Goal: Transaction & Acquisition: Purchase product/service

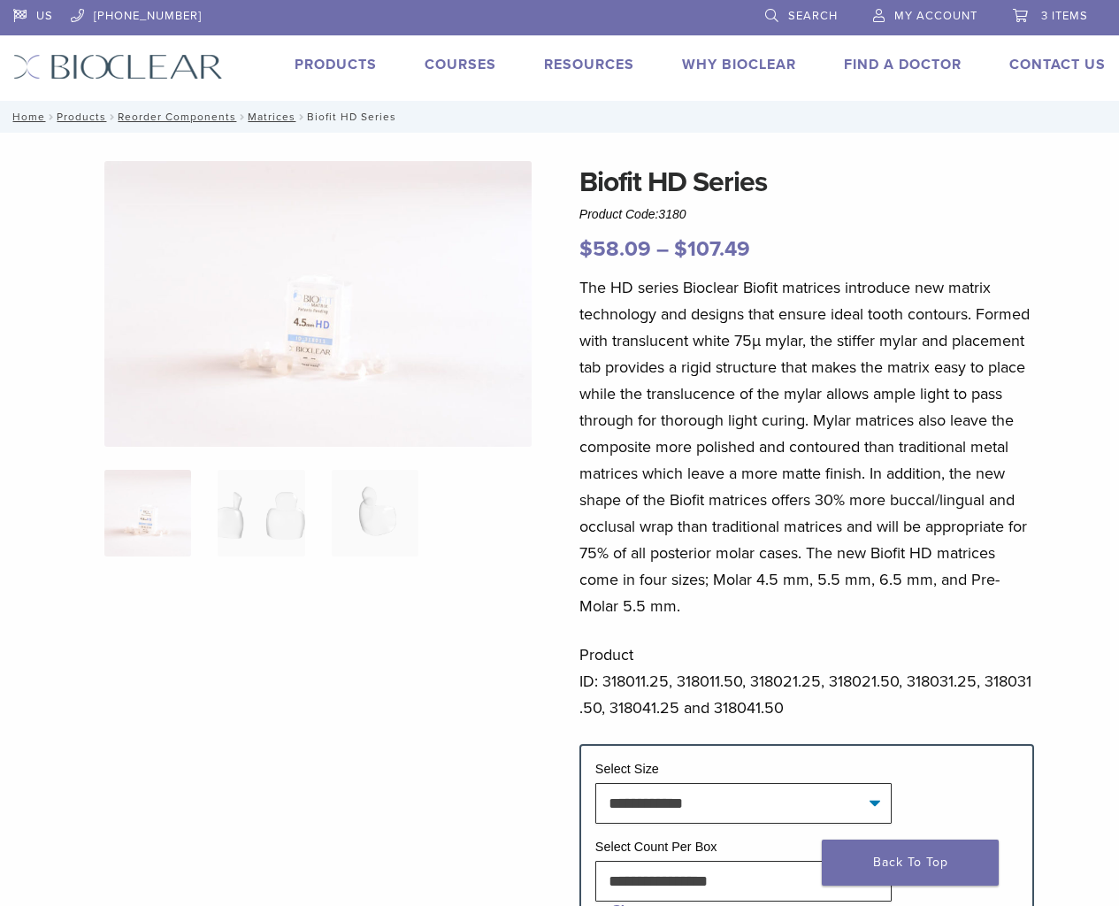
select select "**********"
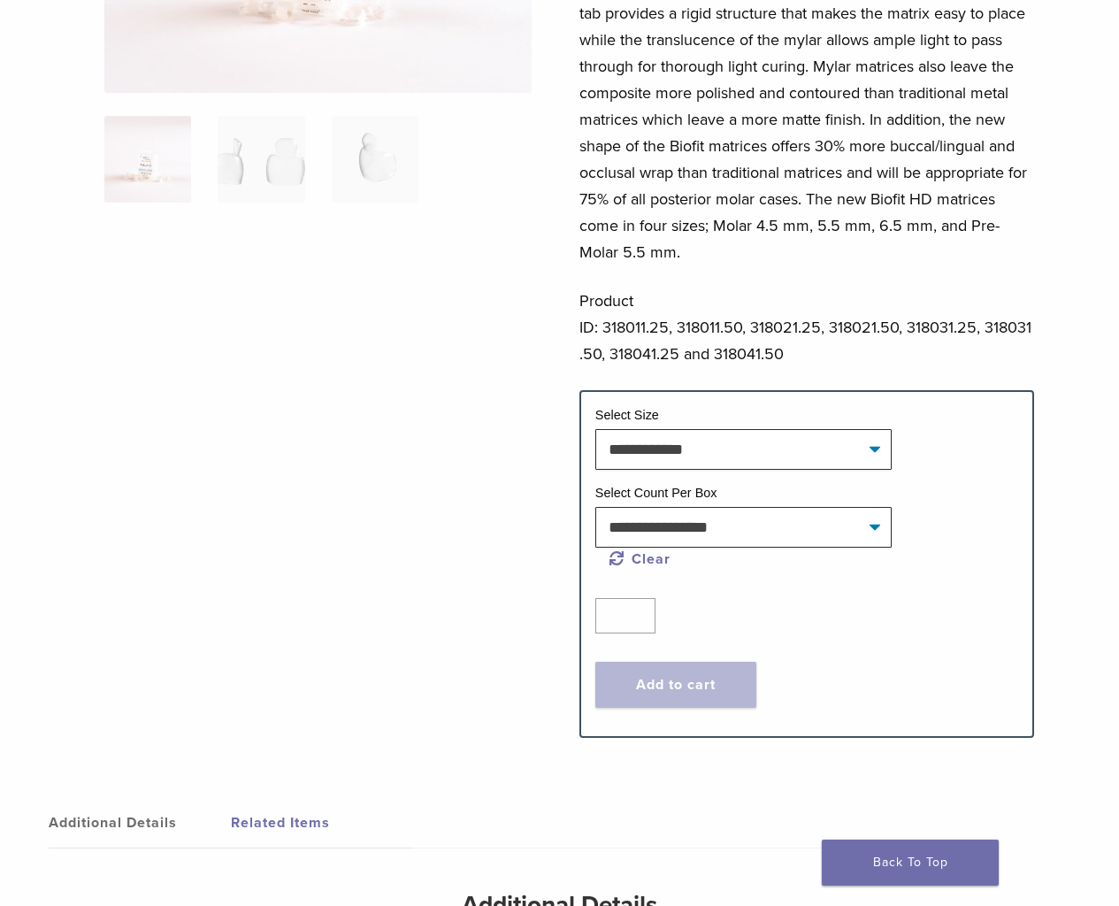
click at [448, 648] on div at bounding box center [317, 257] width 427 height 901
type input "*"
click at [641, 608] on input "*" at bounding box center [625, 615] width 60 height 35
click at [873, 528] on select "**********" at bounding box center [743, 527] width 296 height 41
select select "*****"
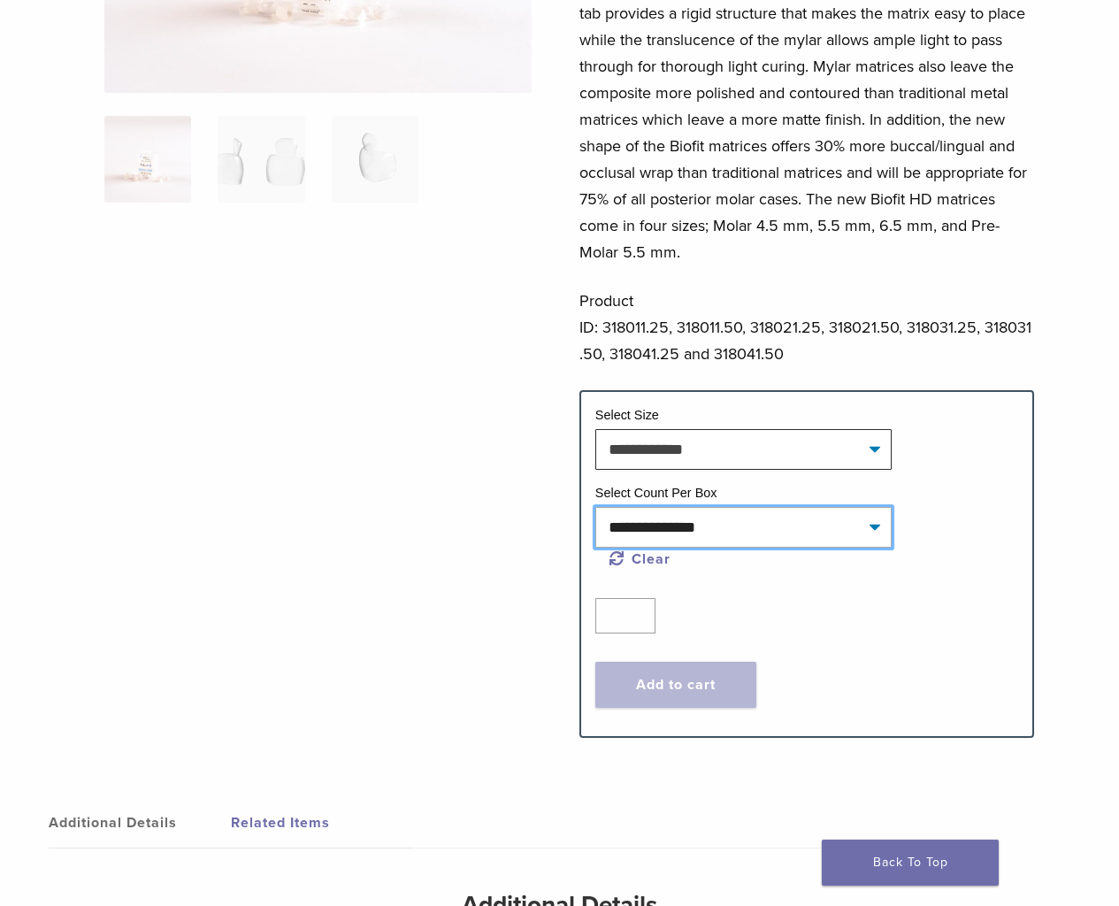
click at [595, 507] on select "**********" at bounding box center [743, 527] width 296 height 41
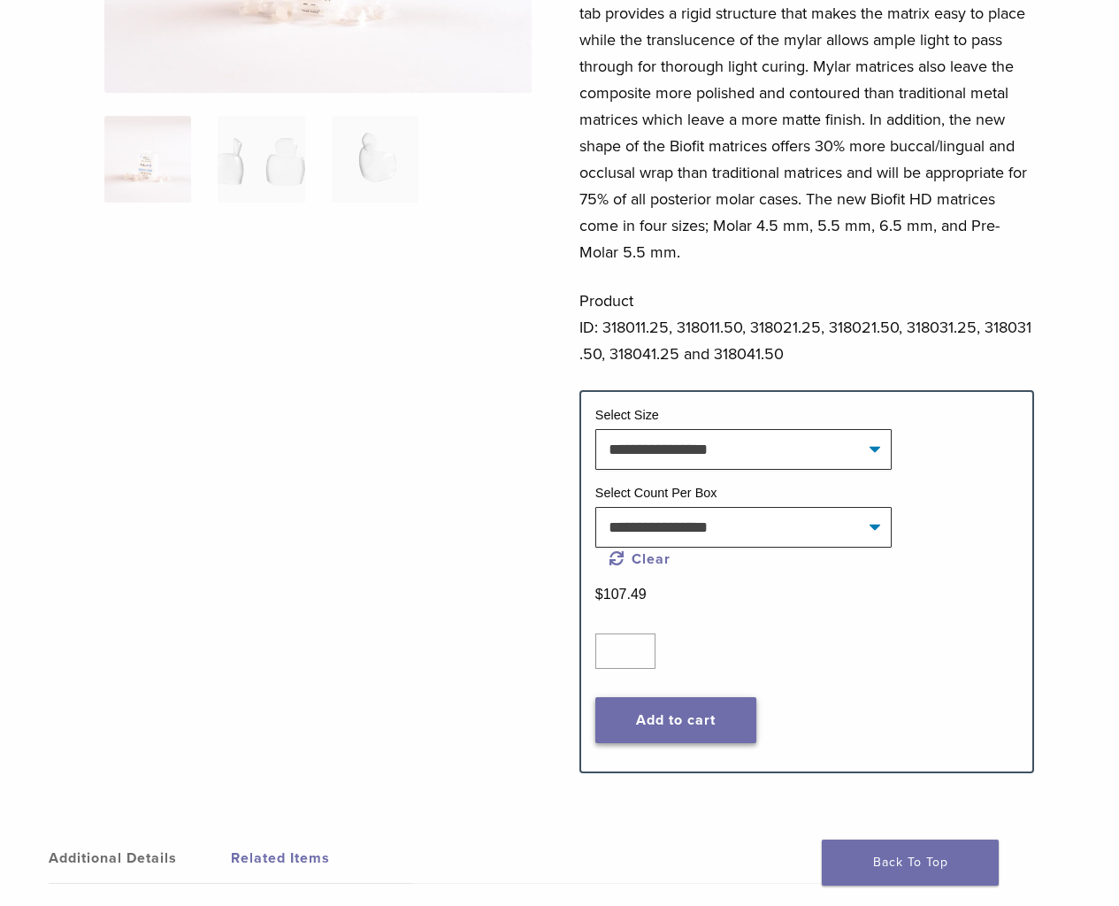
click at [709, 725] on button "Add to cart" at bounding box center [675, 720] width 161 height 46
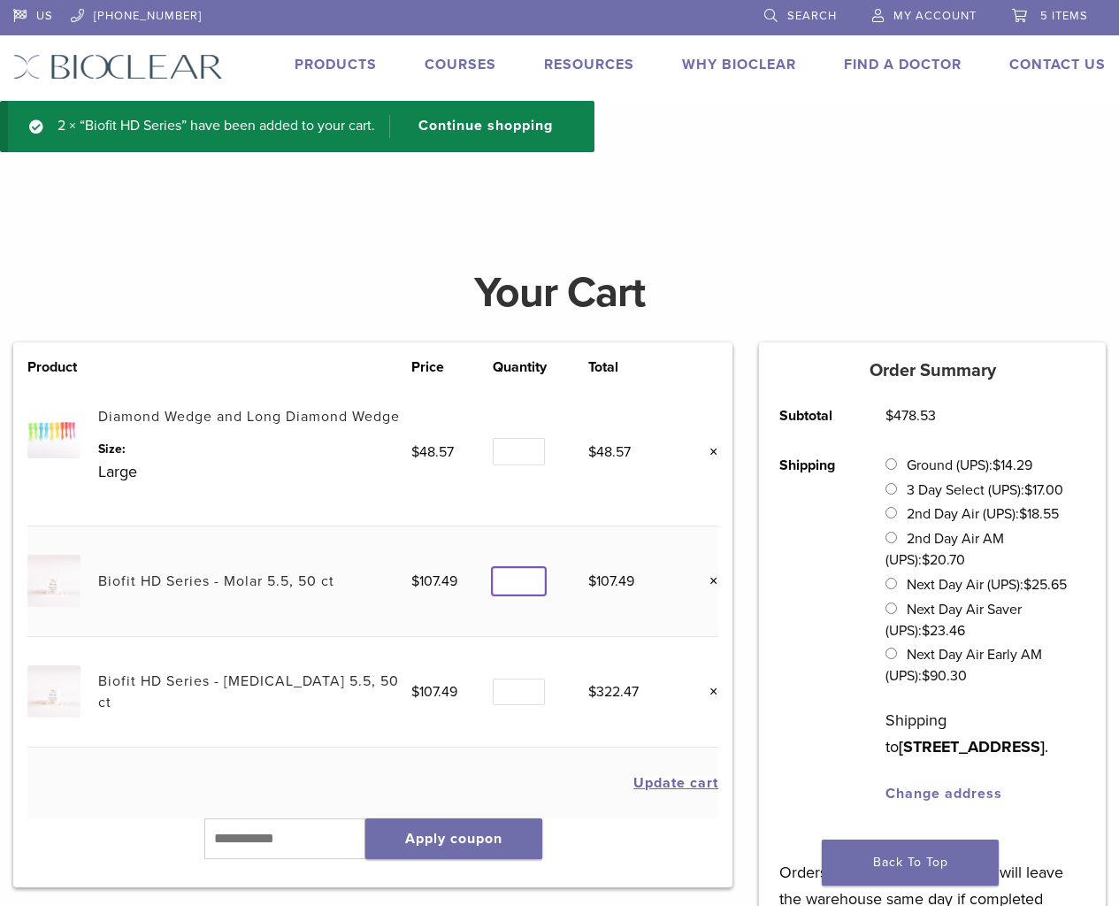
type input "*"
click at [532, 576] on input "*" at bounding box center [518, 581] width 51 height 27
type input "*"
click at [528, 686] on input "*" at bounding box center [518, 691] width 51 height 27
type input "*"
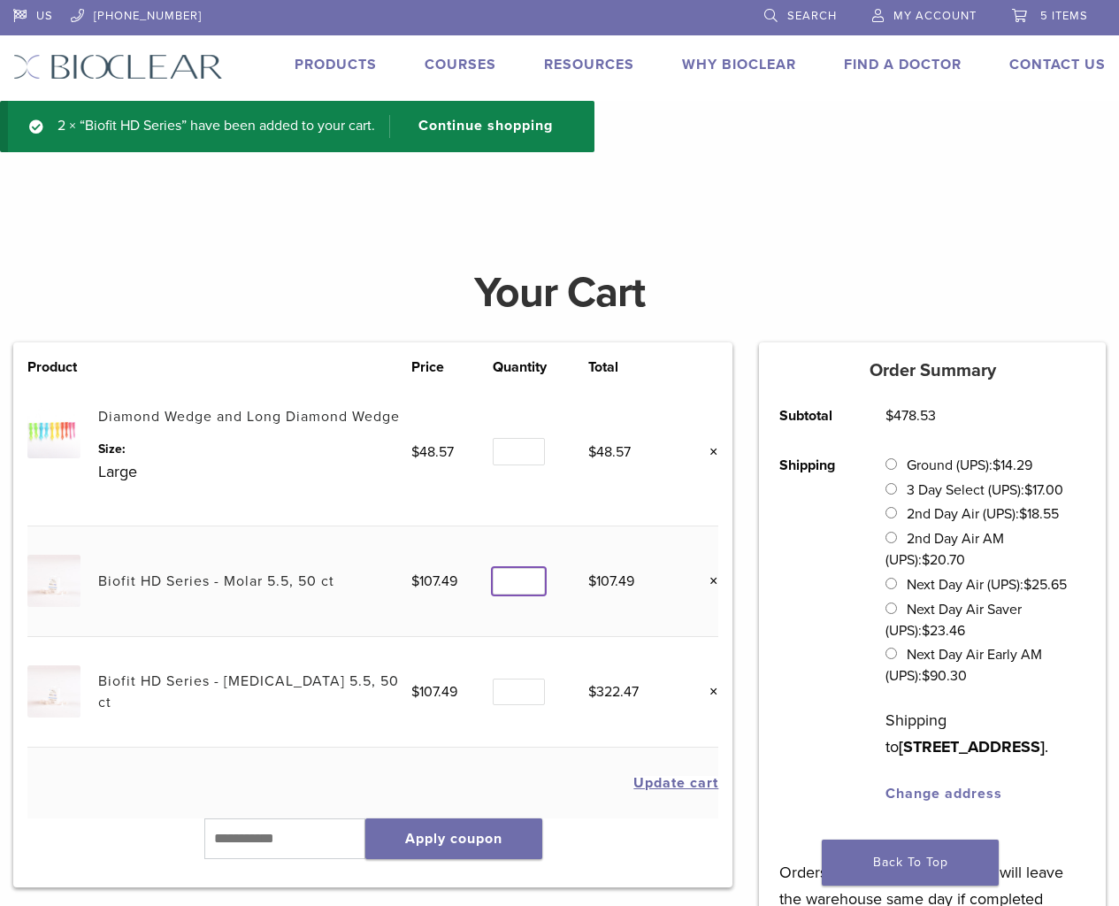
click at [532, 576] on input "*" at bounding box center [518, 581] width 51 height 27
click at [241, 840] on input "text" at bounding box center [284, 838] width 161 height 41
type input "******"
click at [438, 839] on button "Apply coupon" at bounding box center [453, 838] width 177 height 41
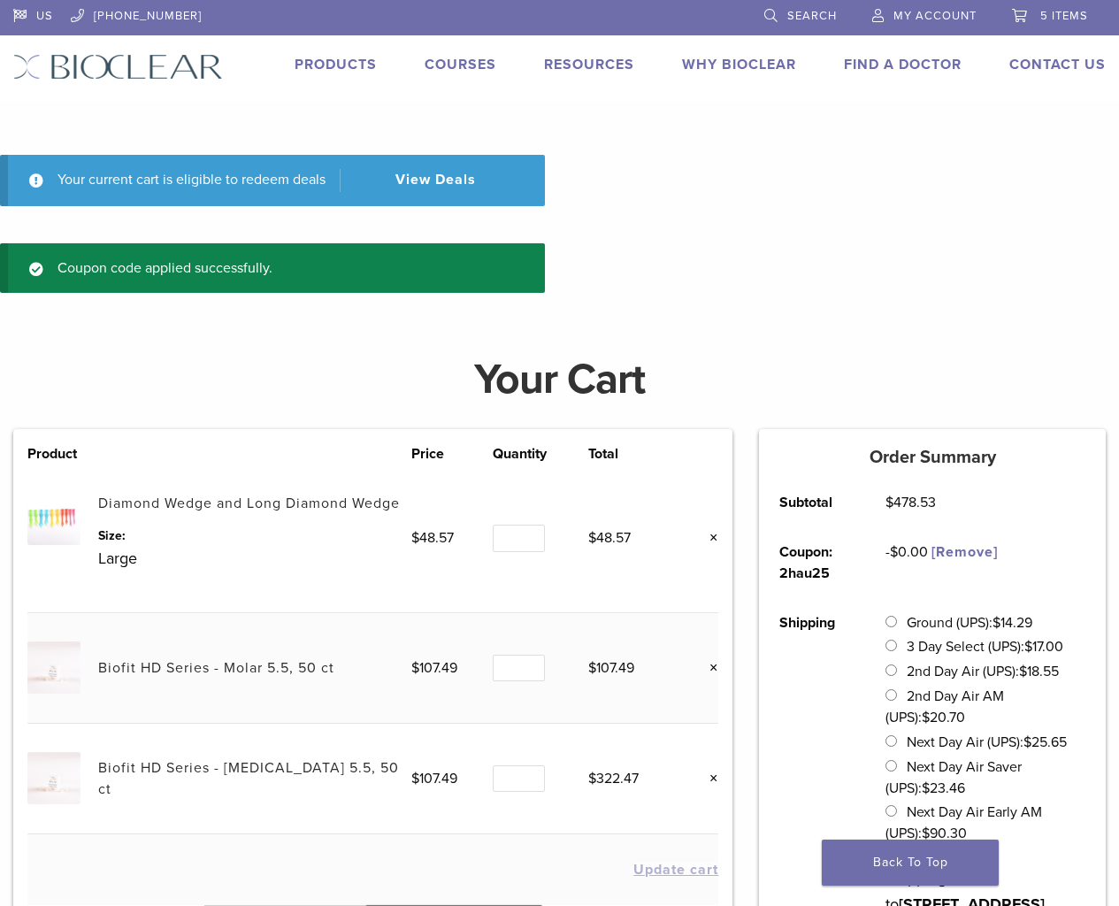
scroll to position [177, 0]
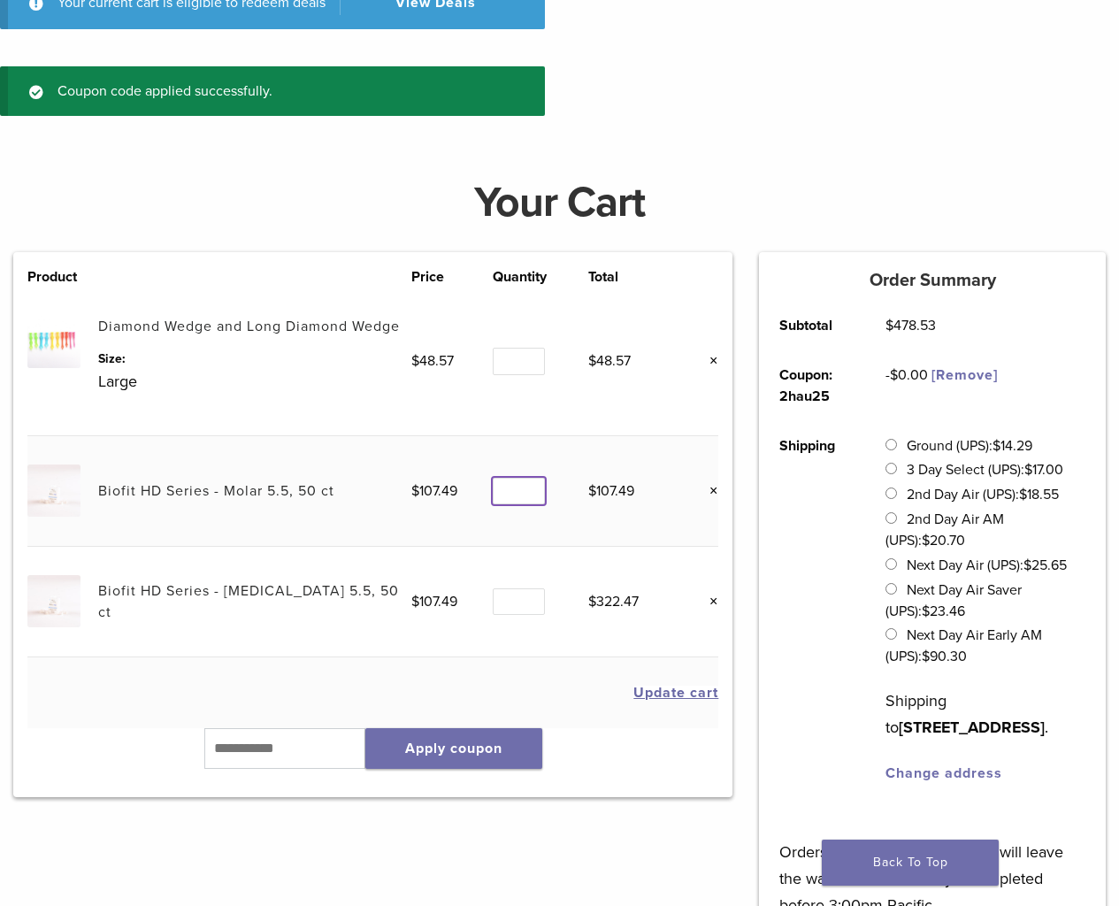
click at [531, 487] on input "*" at bounding box center [518, 491] width 51 height 27
type input "*"
click at [531, 487] on input "*" at bounding box center [518, 491] width 51 height 27
type input "*"
click at [529, 599] on input "*" at bounding box center [518, 601] width 51 height 27
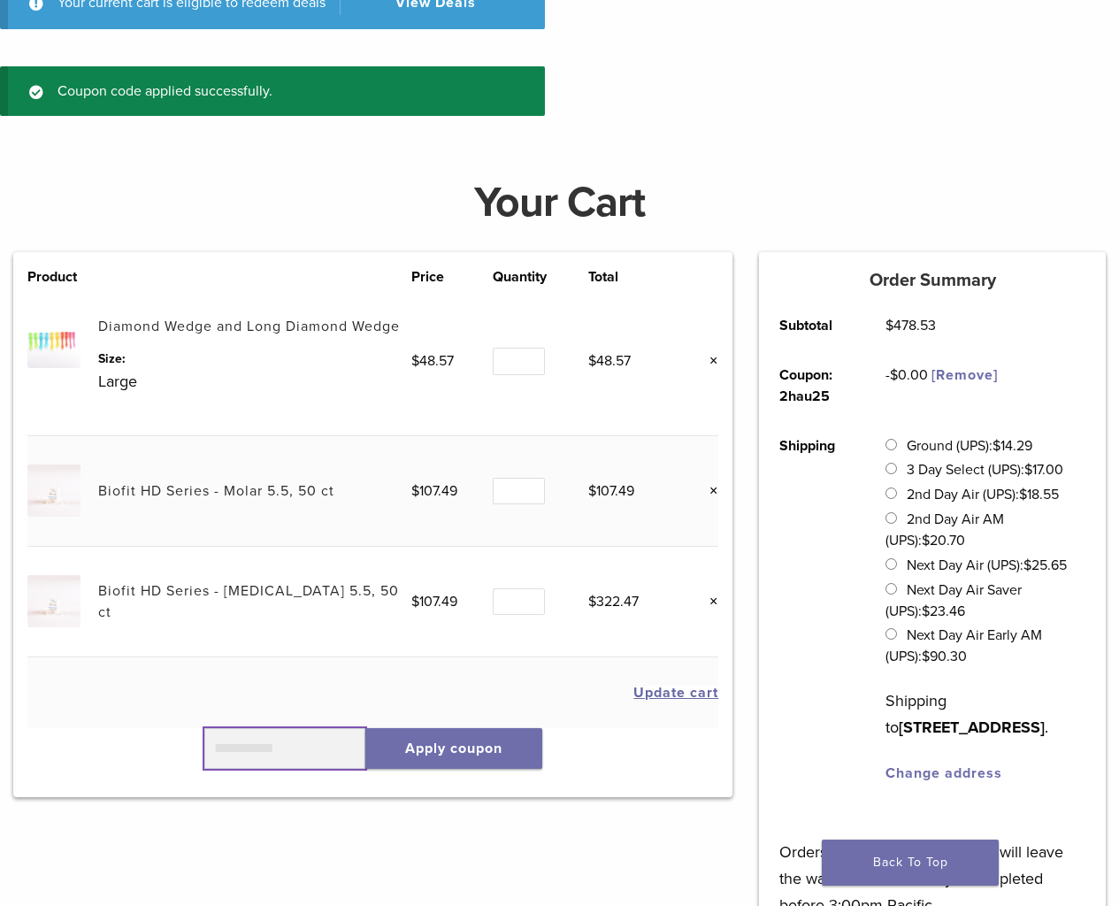
click at [275, 739] on input "text" at bounding box center [284, 748] width 161 height 41
type input "******"
click at [495, 752] on button "Apply coupon" at bounding box center [453, 748] width 177 height 41
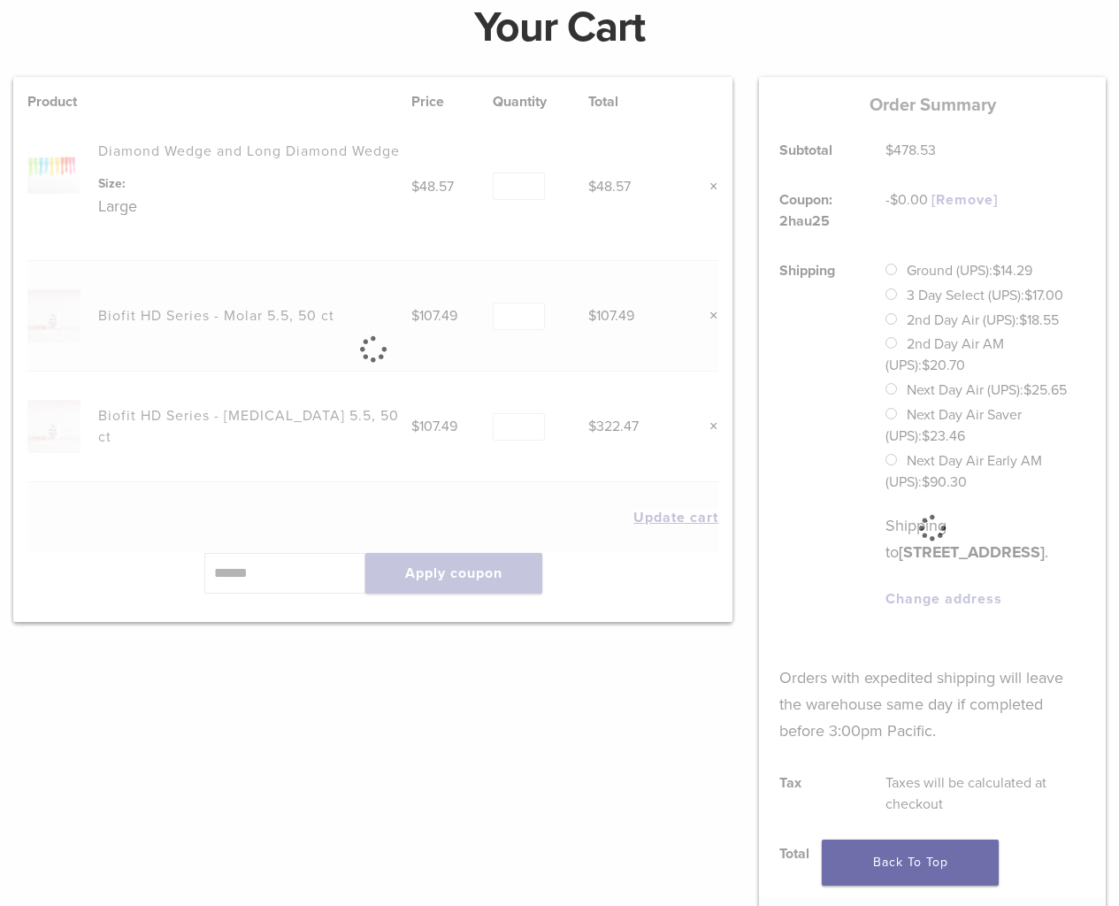
click at [386, 696] on div "Product Price Quantity Total Diamond Wedge and Long Diamond Wedge Size: Large $…" at bounding box center [373, 528] width 746 height 902
click at [877, 873] on link "Back To Top" at bounding box center [910, 862] width 177 height 46
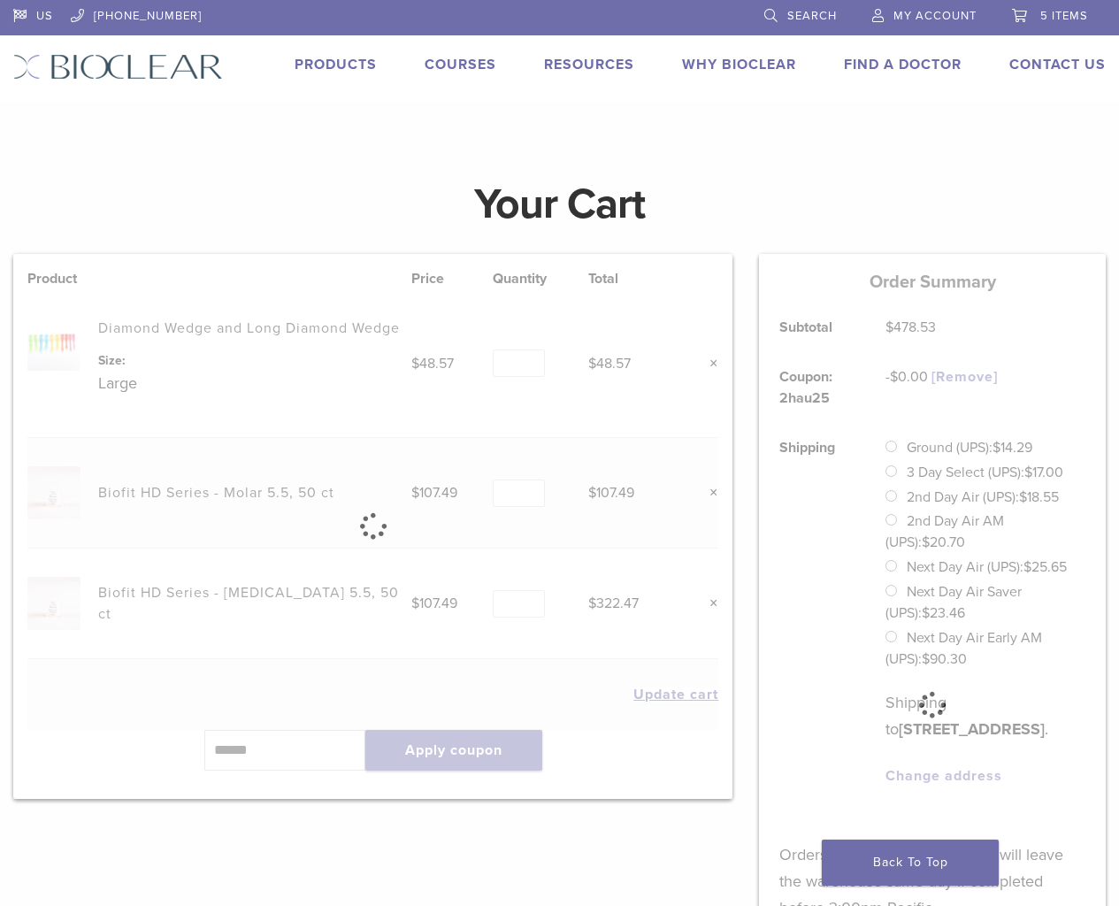
click at [1059, 12] on span "5 items" at bounding box center [1064, 16] width 48 height 14
click at [978, 644] on div at bounding box center [932, 705] width 347 height 902
click at [1069, 11] on span "5 items" at bounding box center [1064, 16] width 48 height 14
click at [951, 11] on span "My Account" at bounding box center [934, 16] width 83 height 14
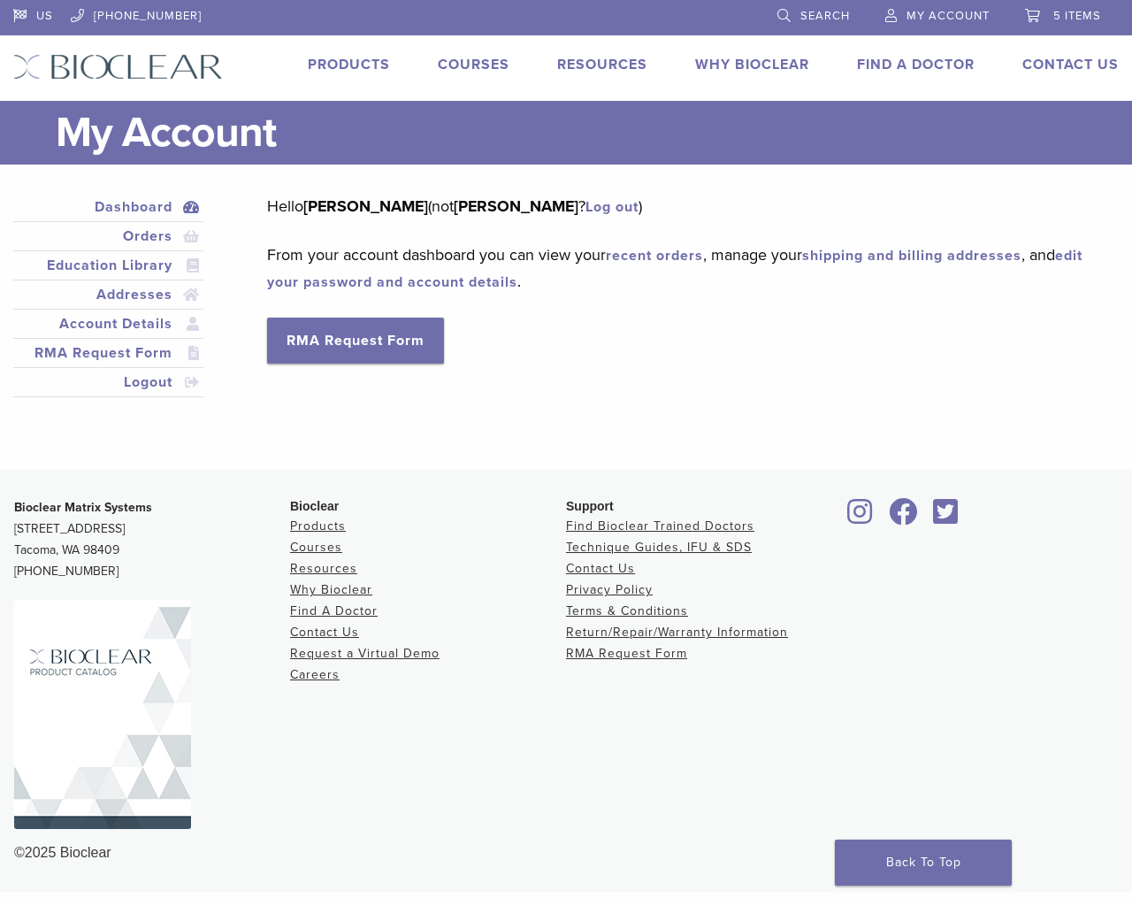
click at [1055, 12] on span "5 items" at bounding box center [1077, 16] width 48 height 14
click at [1070, 8] on link "5 items" at bounding box center [1063, 13] width 76 height 27
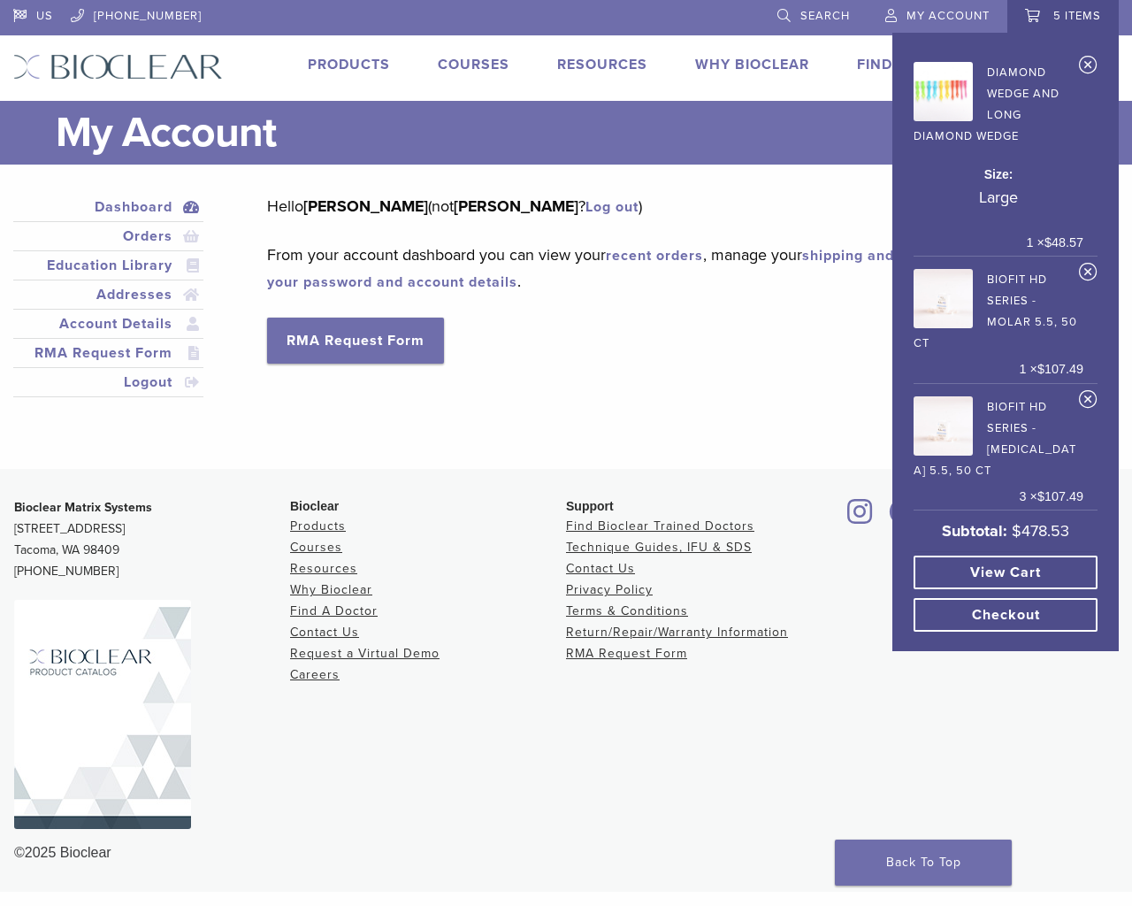
click at [1013, 557] on link "View cart" at bounding box center [1006, 572] width 184 height 34
click at [994, 562] on link "View cart" at bounding box center [1006, 572] width 184 height 34
click at [995, 562] on link "View cart" at bounding box center [1006, 572] width 184 height 34
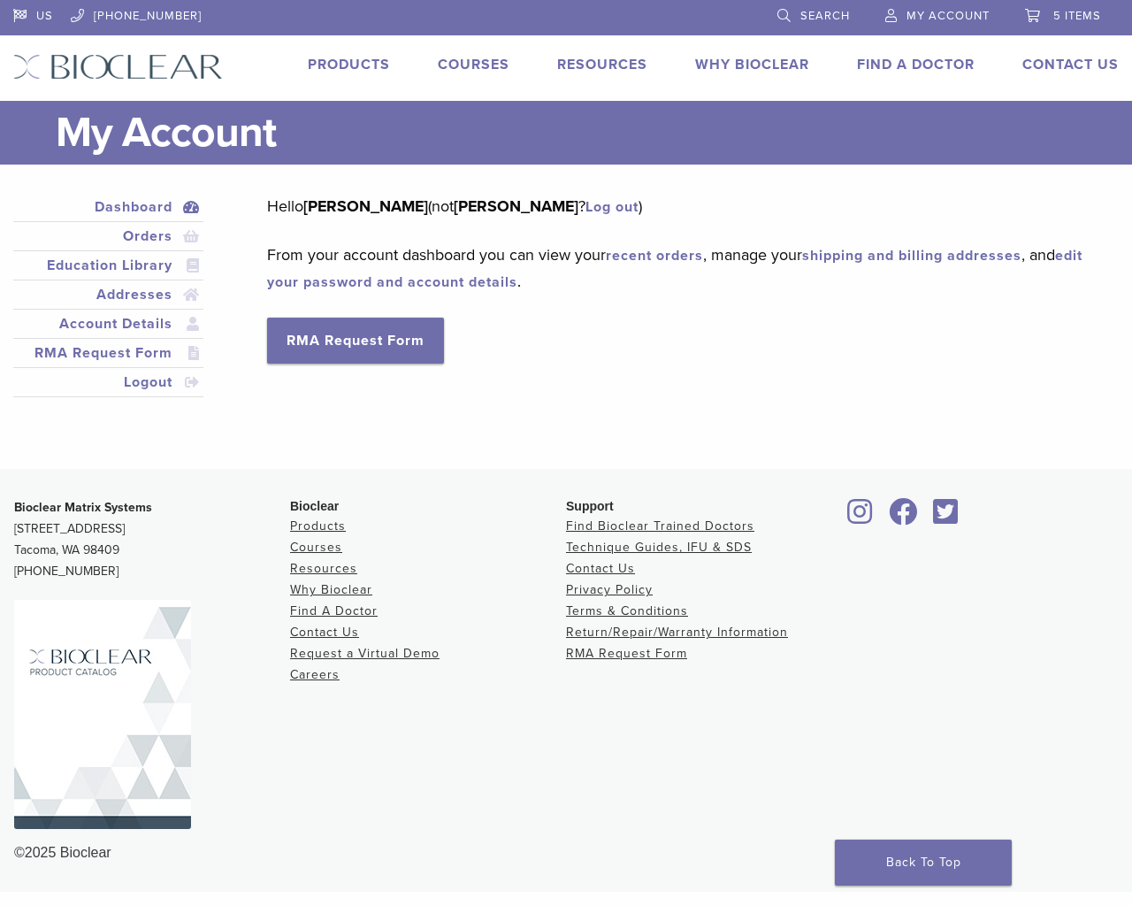
click at [1070, 9] on span "5 items" at bounding box center [1077, 16] width 48 height 14
click at [1057, 16] on span "5 items" at bounding box center [1077, 16] width 48 height 14
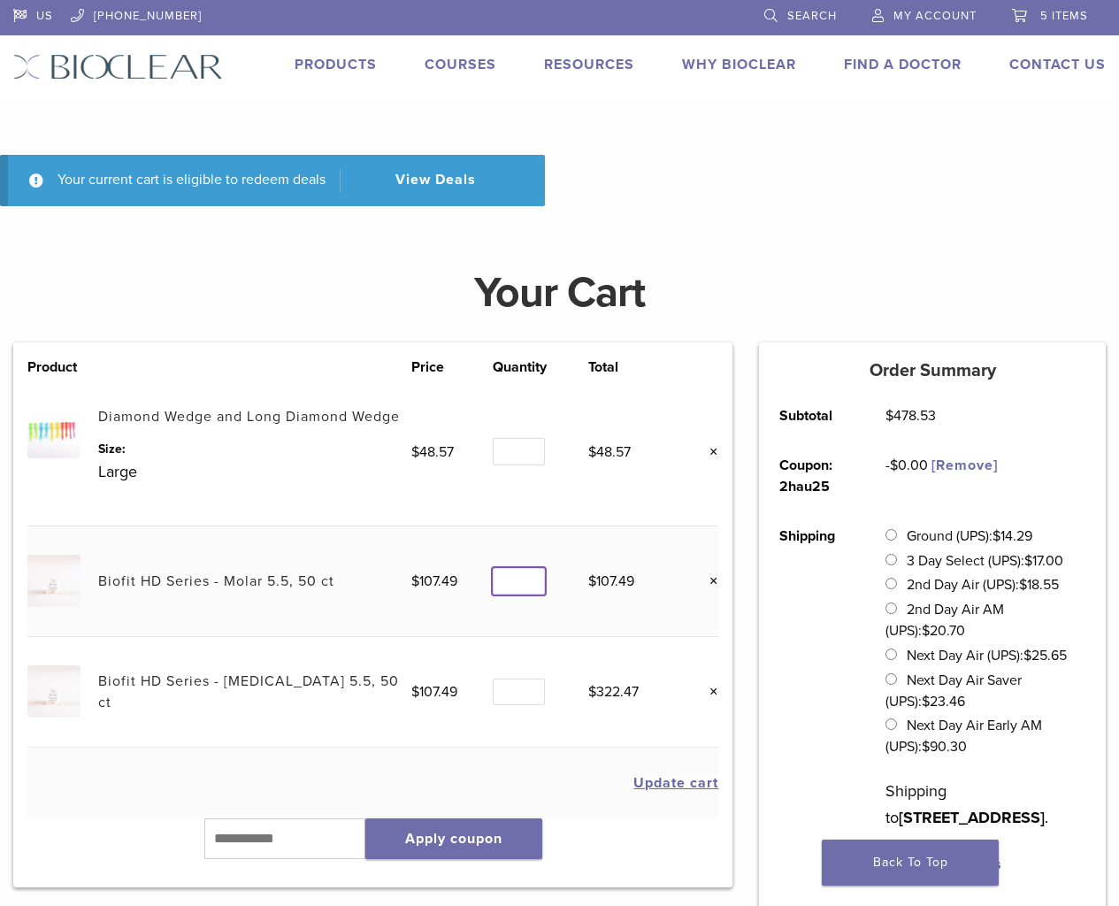
click at [531, 579] on input "*" at bounding box center [518, 581] width 51 height 27
type input "*"
click at [531, 575] on input "*" at bounding box center [518, 581] width 51 height 27
type input "*"
click at [532, 684] on input "*" at bounding box center [518, 691] width 51 height 27
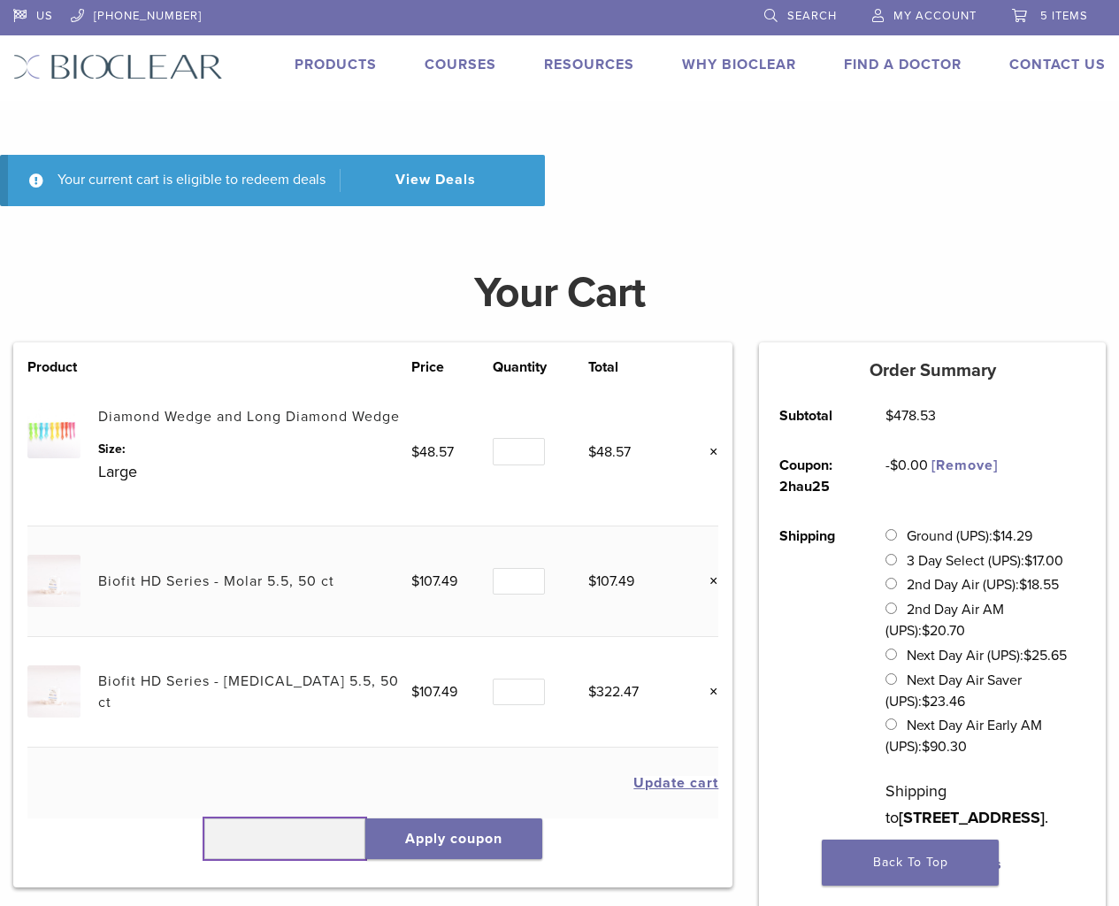
click at [281, 837] on input "text" at bounding box center [284, 838] width 161 height 41
type input "******"
click at [633, 776] on button "Update cart" at bounding box center [675, 783] width 85 height 14
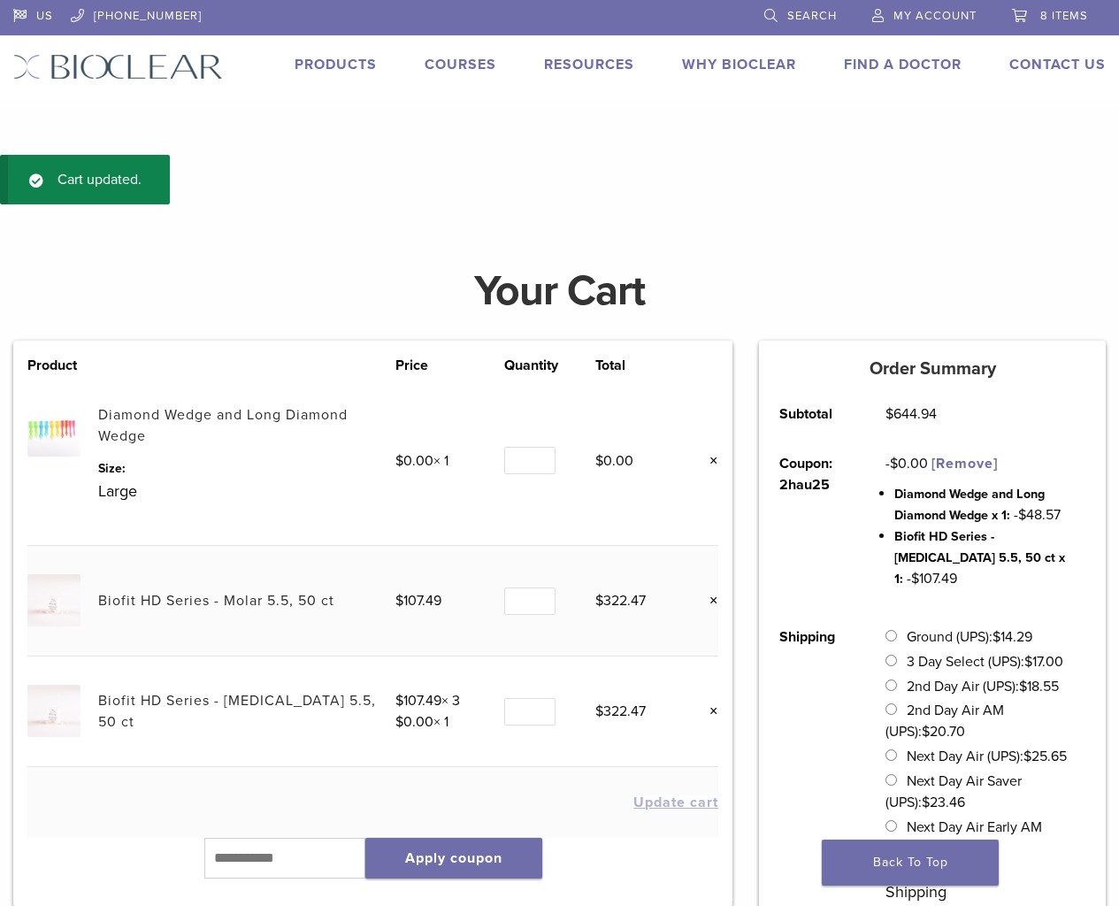
click at [658, 479] on td "$ 0.00" at bounding box center [637, 461] width 85 height 170
type input "*"
click at [542, 454] on input "*" at bounding box center [529, 460] width 51 height 27
click at [271, 866] on input "text" at bounding box center [284, 858] width 161 height 41
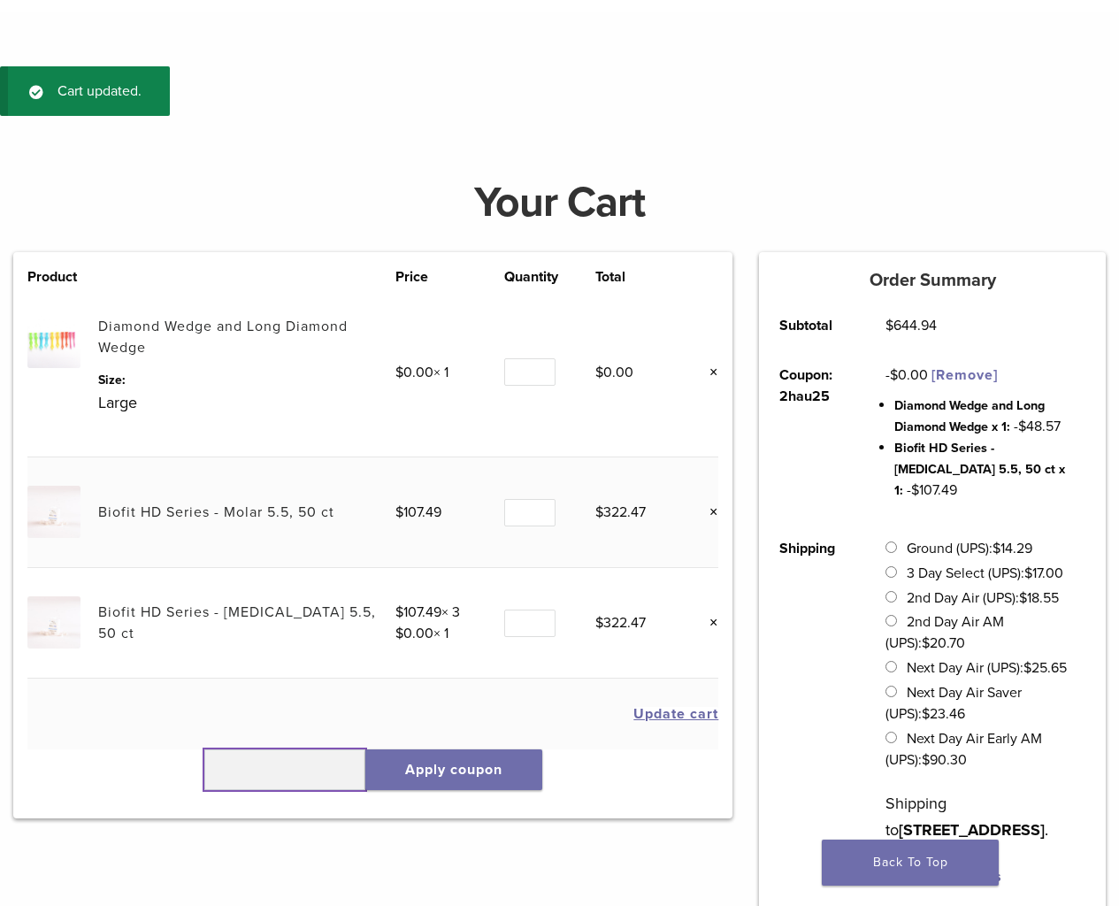
scroll to position [177, 0]
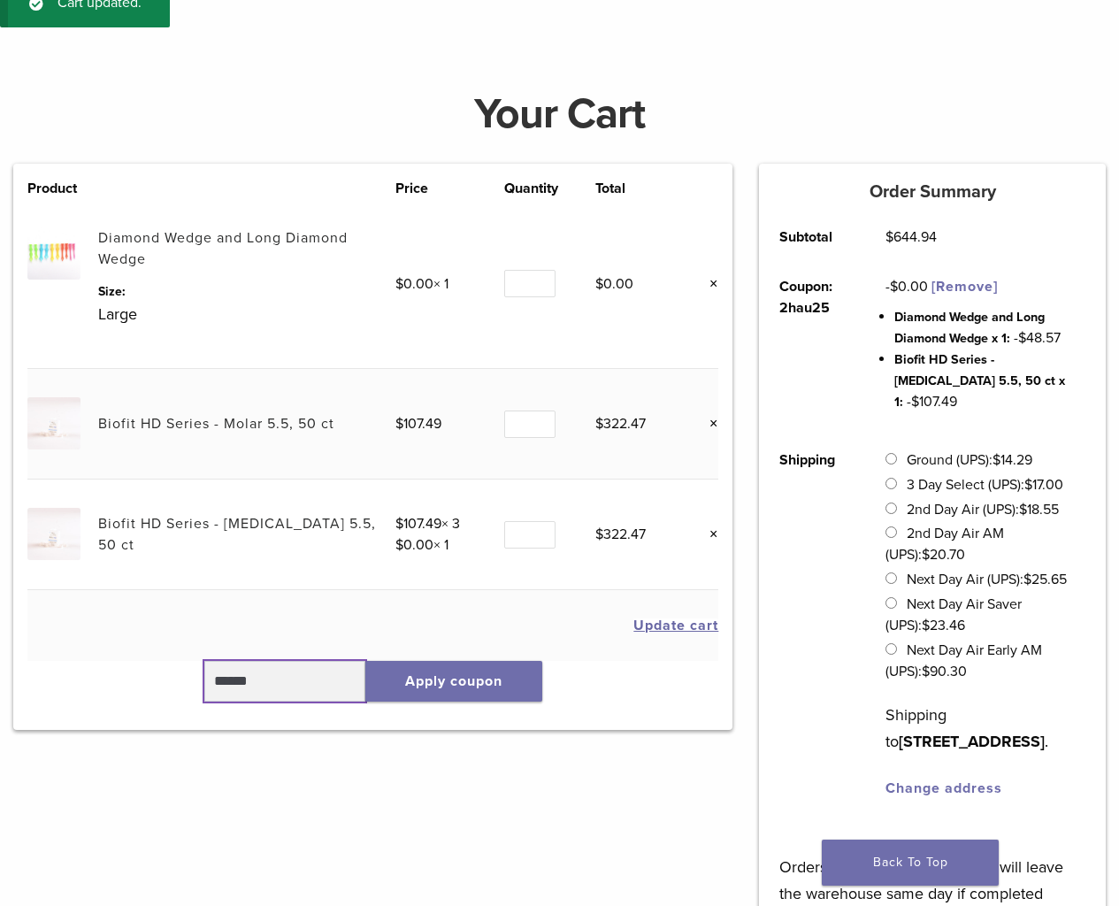
type input "******"
click at [633, 618] on button "Update cart" at bounding box center [675, 625] width 85 height 14
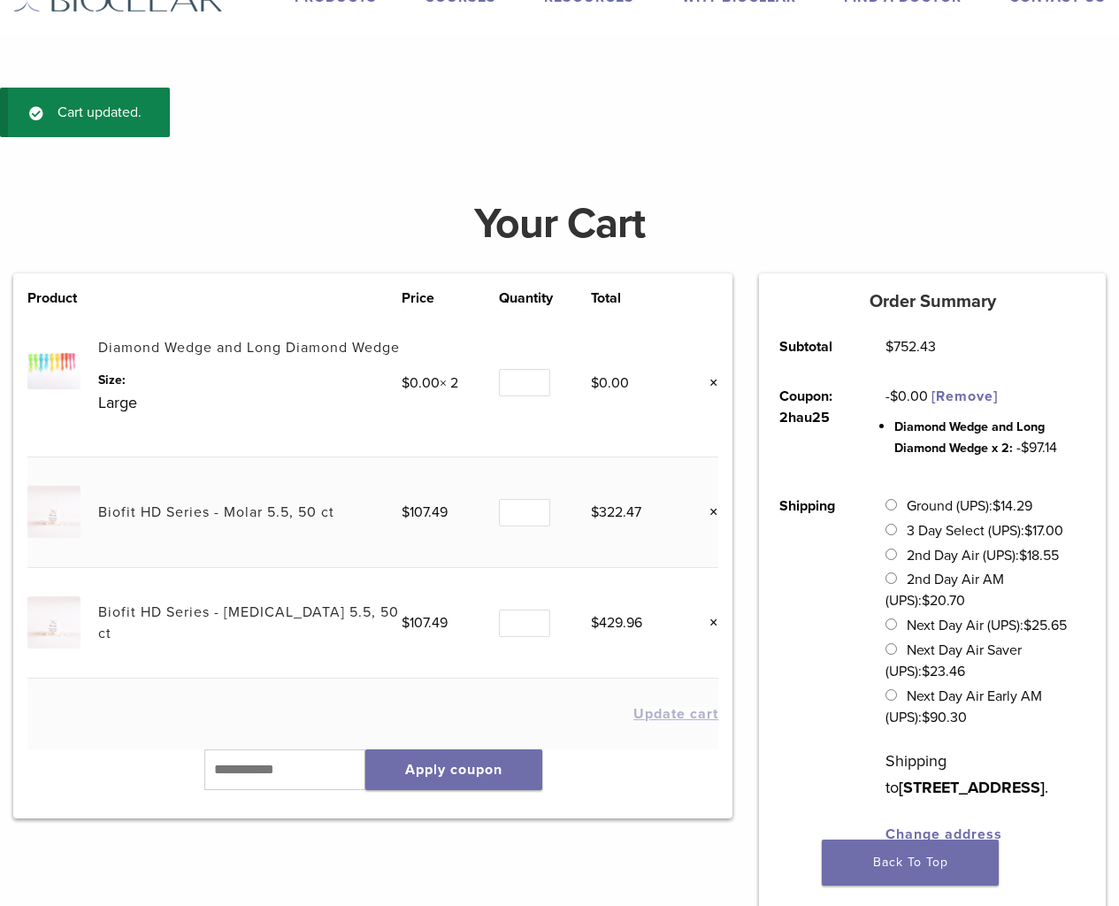
scroll to position [66, 0]
click at [480, 785] on button "Apply coupon" at bounding box center [453, 770] width 177 height 41
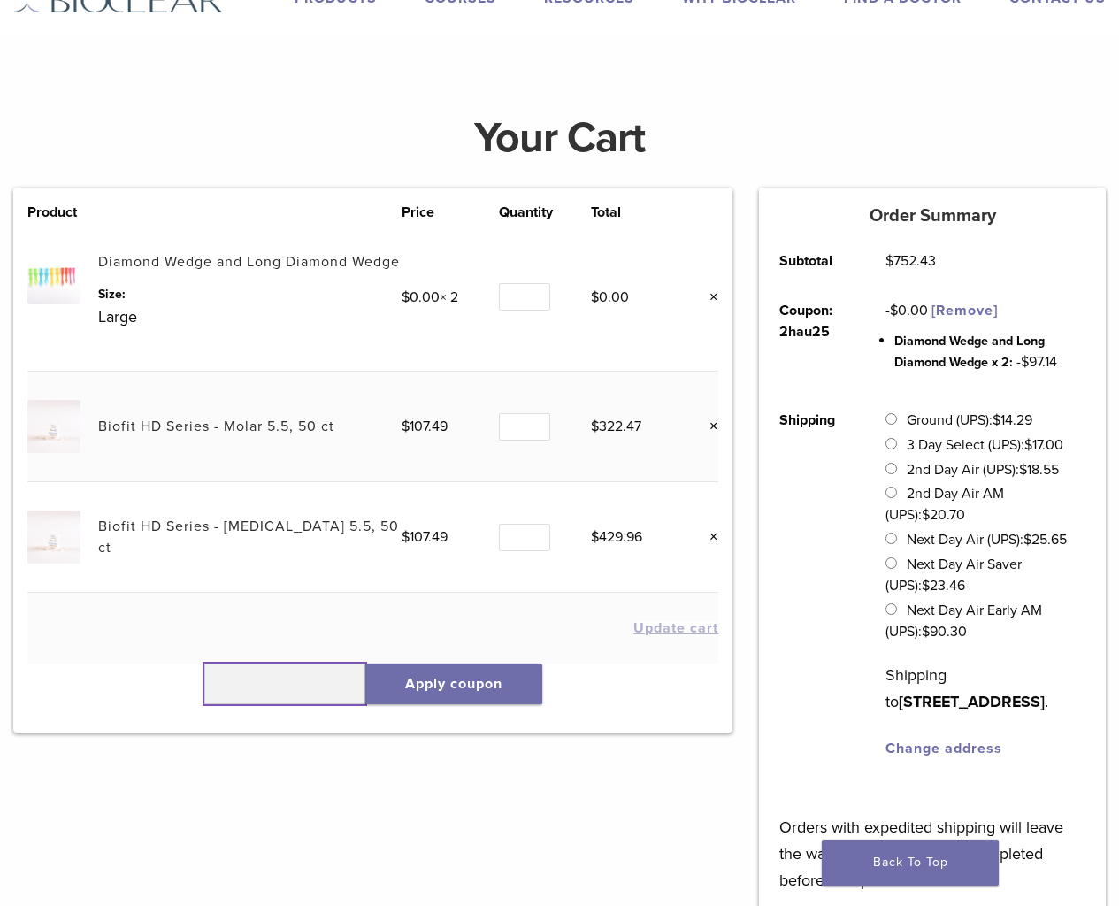
click at [237, 697] on input "text" at bounding box center [284, 683] width 161 height 41
type input "******"
click at [458, 693] on button "Apply coupon" at bounding box center [453, 683] width 177 height 41
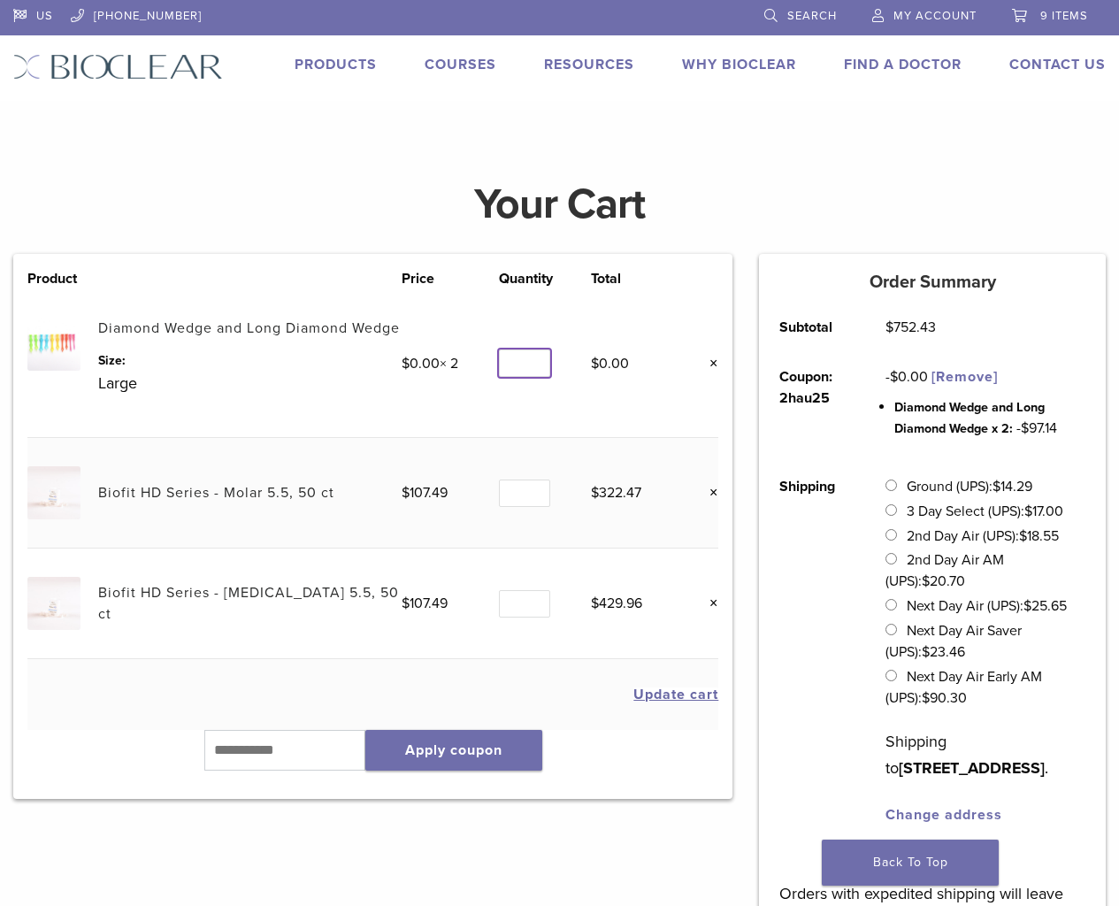
type input "*"
click at [535, 377] on input "*" at bounding box center [524, 362] width 51 height 27
click at [485, 770] on button "Apply coupon" at bounding box center [453, 750] width 177 height 41
click at [1035, 58] on link "Contact Us" at bounding box center [1057, 65] width 96 height 18
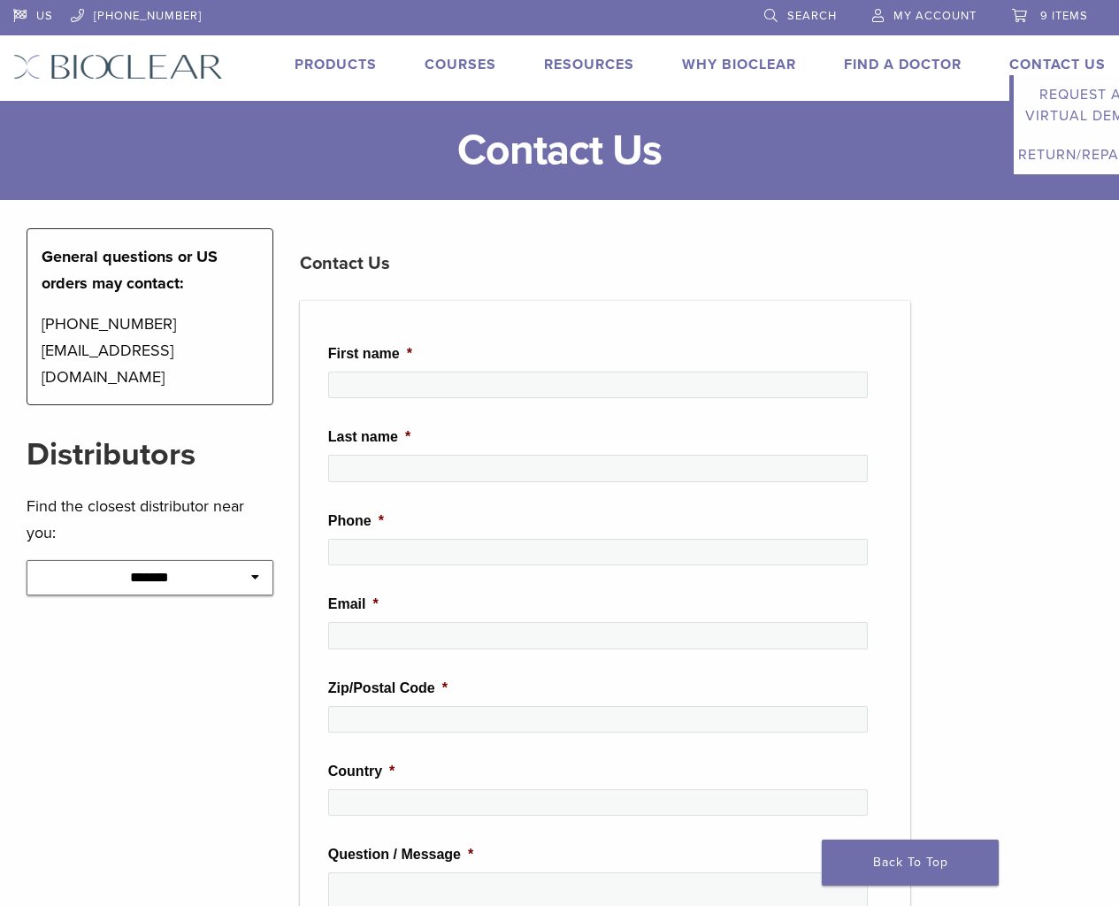
click at [1040, 89] on link "Request a Virtual Demo" at bounding box center [1080, 105] width 133 height 60
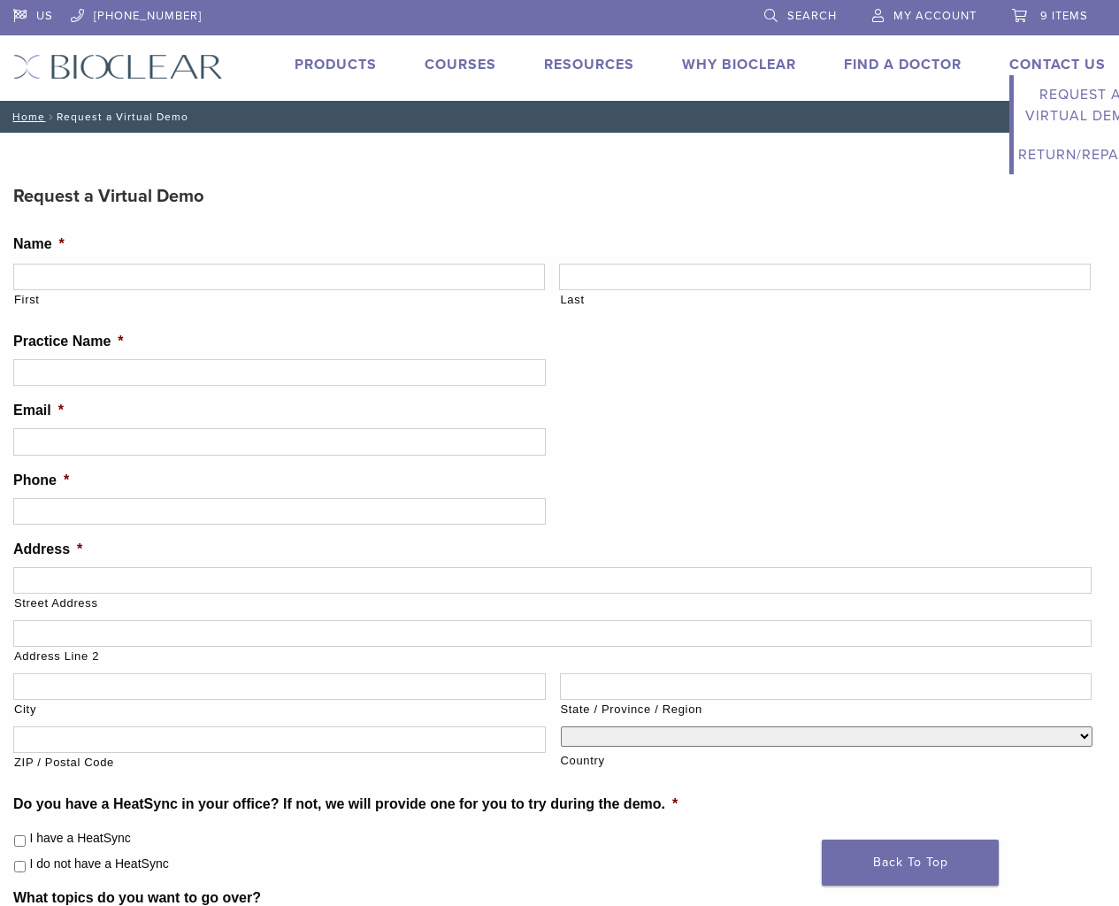
click at [1061, 85] on link "Request a Virtual Demo" at bounding box center [1080, 105] width 133 height 60
click at [1038, 157] on link "Return/Repairs" at bounding box center [1080, 154] width 133 height 39
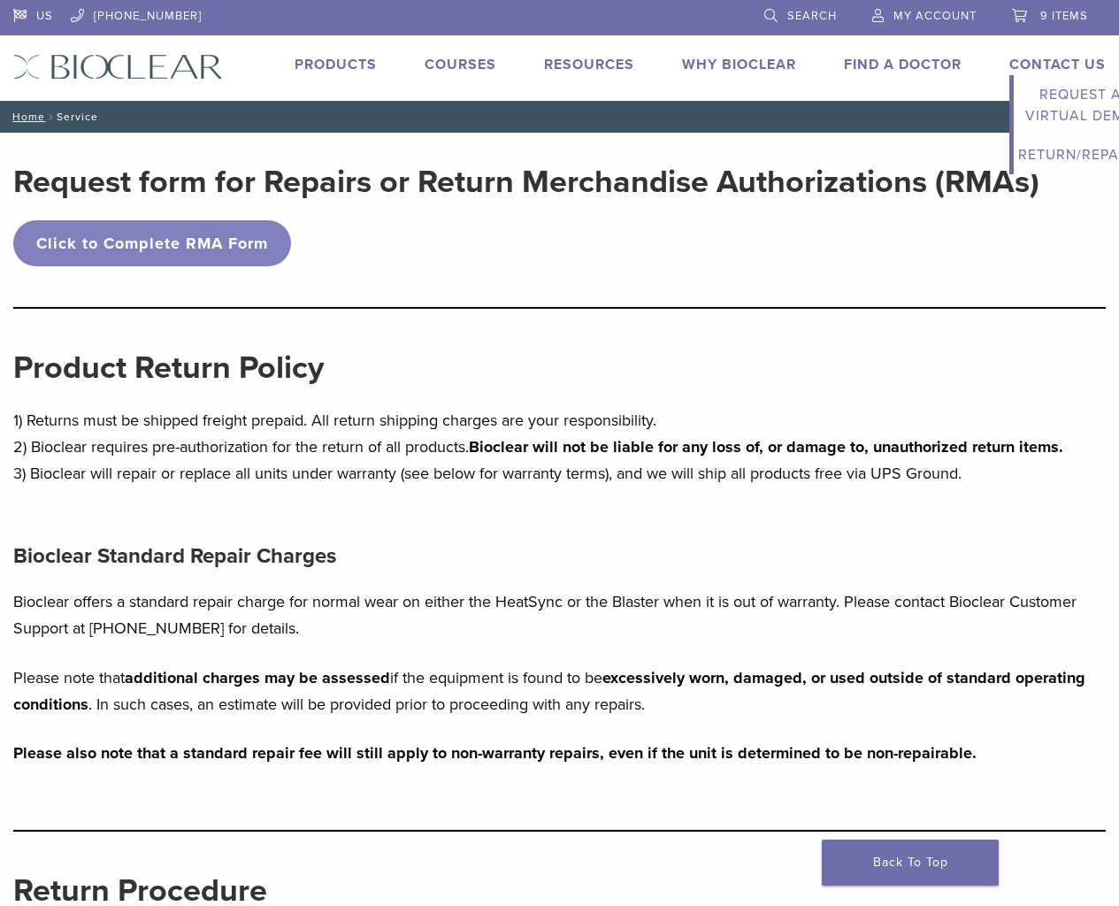
click at [1048, 146] on link "Return/Repairs" at bounding box center [1080, 154] width 133 height 39
click at [1065, 7] on link "9 items" at bounding box center [1050, 13] width 76 height 27
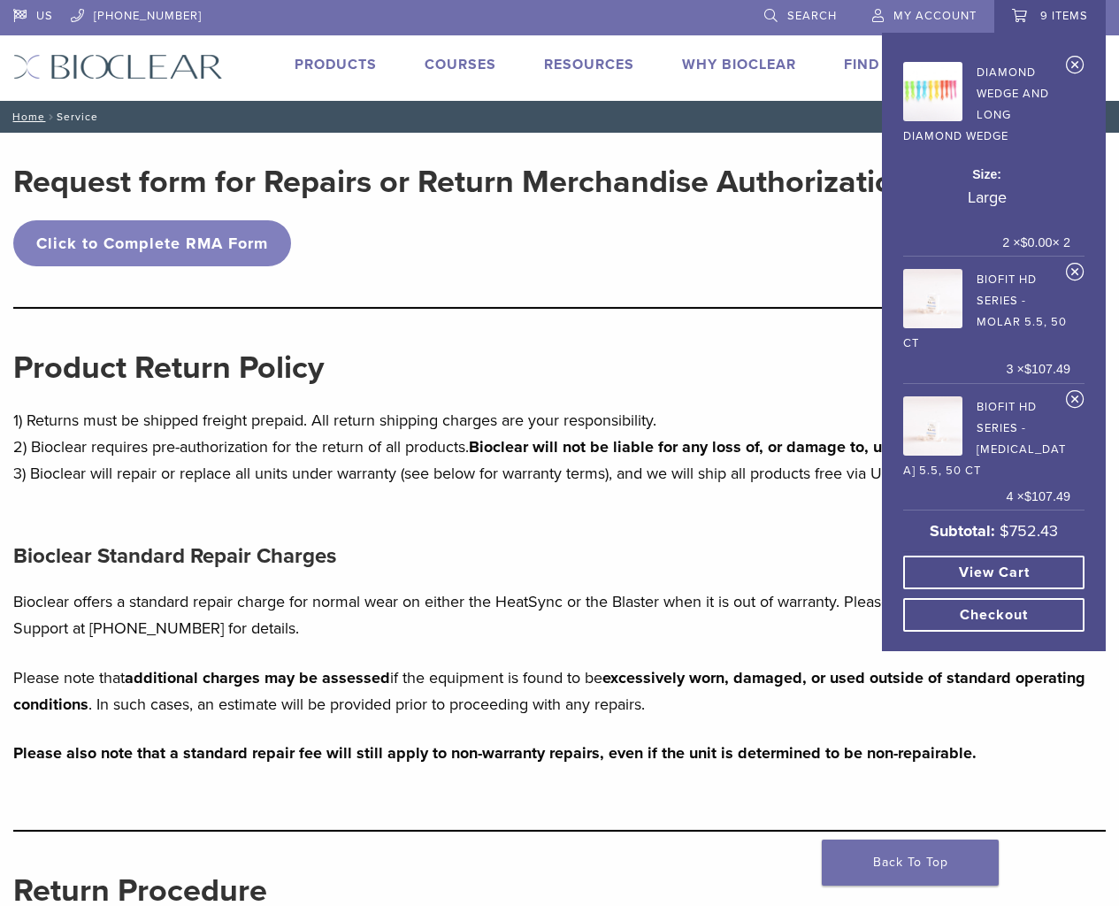
click at [996, 557] on link "View cart" at bounding box center [993, 572] width 181 height 34
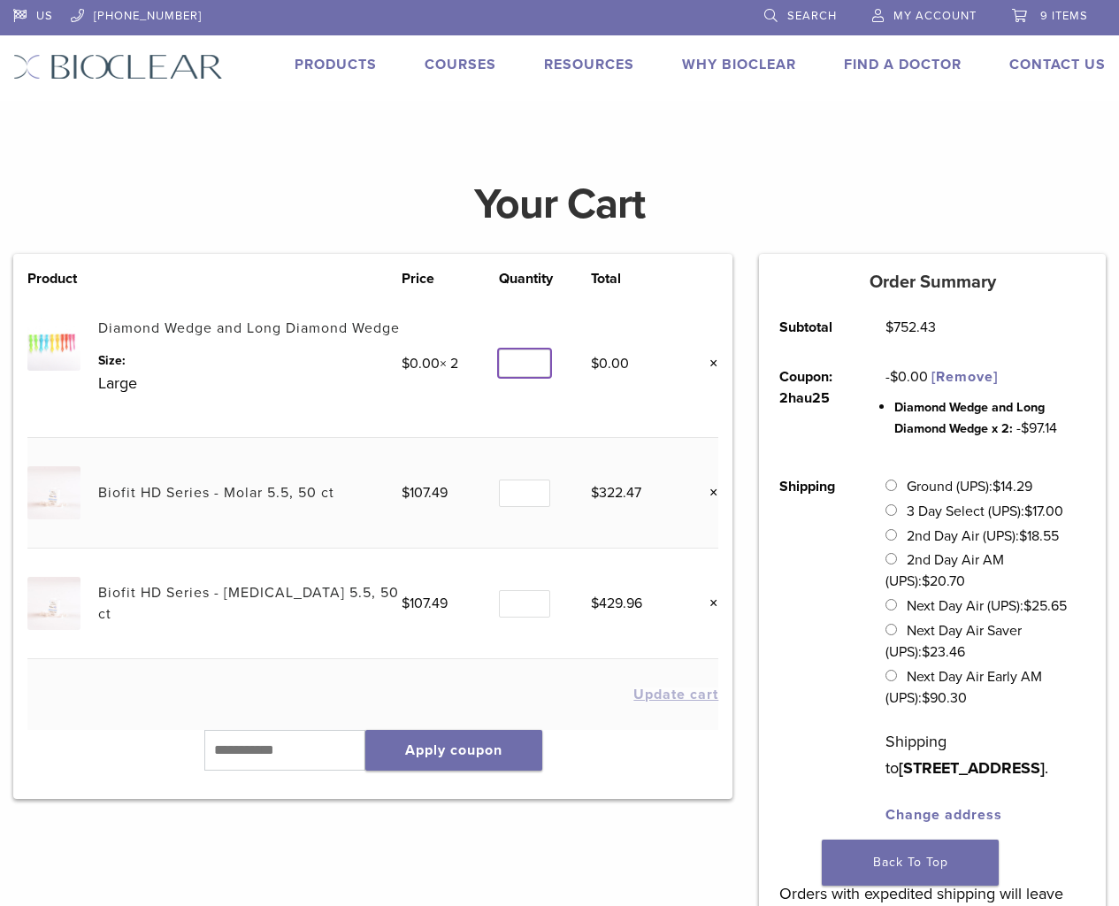
type input "*"
click at [536, 377] on input "*" at bounding box center [524, 362] width 51 height 27
click at [310, 62] on link "Products" at bounding box center [336, 65] width 82 height 18
